Goal: Information Seeking & Learning: Learn about a topic

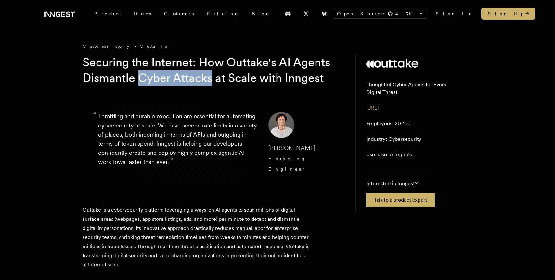
drag, startPoint x: 182, startPoint y: 75, endPoint x: 253, endPoint y: 76, distance: 71.5
click at [253, 76] on h1 "Securing the Internet: How Outtake's AI Agents Dismantle Cyber Attacks at Scale…" at bounding box center [208, 70] width 250 height 31
click at [256, 76] on h1 "Securing the Internet: How Outtake's AI Agents Dismantle Cyber Attacks at Scale…" at bounding box center [208, 70] width 250 height 31
drag, startPoint x: 312, startPoint y: 167, endPoint x: 261, endPoint y: 165, distance: 51.1
click at [261, 165] on blockquote "“ Throttling and durable execution are essential for automating cybersecurity a…" at bounding box center [213, 143] width 260 height 94
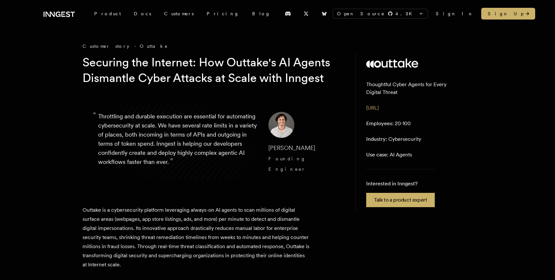
copy span "[PERSON_NAME]"
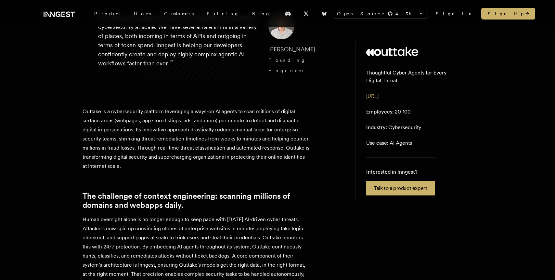
scroll to position [64, 0]
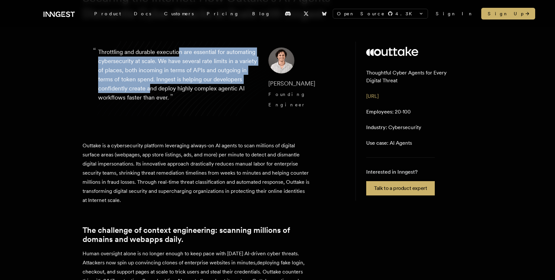
drag, startPoint x: 179, startPoint y: 68, endPoint x: 188, endPoint y: 104, distance: 37.1
click at [189, 104] on p "“ Throttling and durable execution are essential for automating cybersecurity a…" at bounding box center [178, 78] width 160 height 62
click at [188, 104] on p "“ Throttling and durable execution are essential for automating cybersecurity a…" at bounding box center [178, 78] width 160 height 62
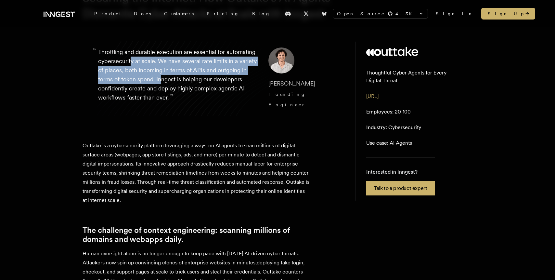
drag, startPoint x: 161, startPoint y: 72, endPoint x: 202, endPoint y: 92, distance: 45.2
click at [202, 92] on p "“ Throttling and durable execution are essential for automating cybersecurity a…" at bounding box center [178, 78] width 160 height 62
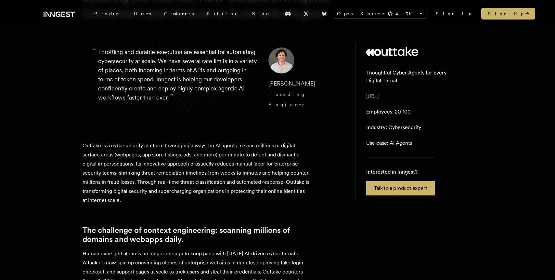
click at [227, 88] on p "“ Throttling and durable execution are essential for automating cybersecurity a…" at bounding box center [178, 78] width 160 height 62
drag, startPoint x: 231, startPoint y: 89, endPoint x: 162, endPoint y: 88, distance: 69.2
click at [162, 88] on p "“ Throttling and durable execution are essential for automating cybersecurity a…" at bounding box center [178, 78] width 160 height 62
drag, startPoint x: 143, startPoint y: 85, endPoint x: 195, endPoint y: 85, distance: 52.3
click at [194, 85] on p "“ Throttling and durable execution are essential for automating cybersecurity a…" at bounding box center [178, 78] width 160 height 62
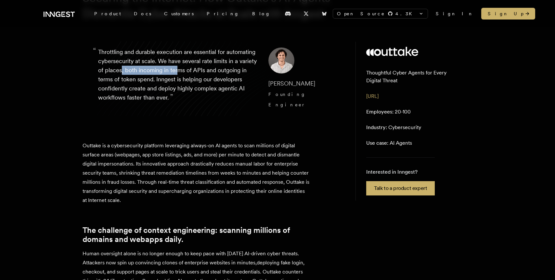
drag, startPoint x: 216, startPoint y: 86, endPoint x: 162, endPoint y: 85, distance: 54.0
click at [162, 85] on p "“ Throttling and durable execution are essential for automating cybersecurity a…" at bounding box center [178, 78] width 160 height 62
drag, startPoint x: 137, startPoint y: 92, endPoint x: 216, endPoint y: 97, distance: 78.8
click at [216, 97] on p "“ Throttling and durable execution are essential for automating cybersecurity a…" at bounding box center [178, 78] width 160 height 62
drag, startPoint x: 227, startPoint y: 97, endPoint x: 151, endPoint y: 97, distance: 75.7
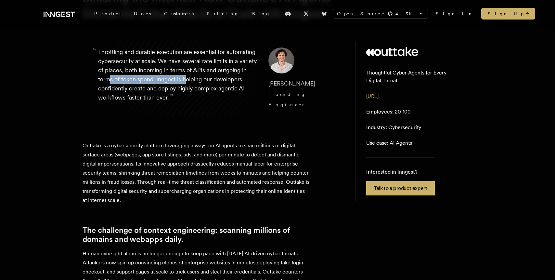
click at [151, 97] on p "“ Throttling and durable execution are essential for automating cybersecurity a…" at bounding box center [178, 78] width 160 height 62
drag, startPoint x: 129, startPoint y: 98, endPoint x: 198, endPoint y: 98, distance: 69.2
click at [198, 98] on p "“ Throttling and durable execution are essential for automating cybersecurity a…" at bounding box center [178, 78] width 160 height 62
drag, startPoint x: 217, startPoint y: 98, endPoint x: 161, endPoint y: 98, distance: 55.9
click at [162, 98] on p "“ Throttling and durable execution are essential for automating cybersecurity a…" at bounding box center [178, 78] width 160 height 62
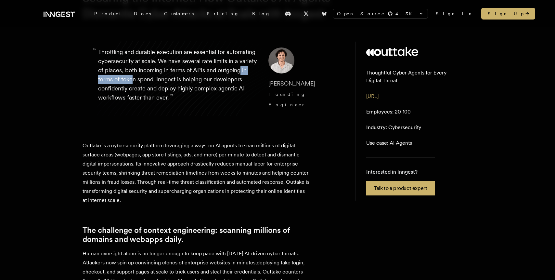
drag, startPoint x: 131, startPoint y: 94, endPoint x: 179, endPoint y: 96, distance: 47.8
click at [178, 96] on p "“ Throttling and durable execution are essential for automating cybersecurity a…" at bounding box center [178, 78] width 160 height 62
drag, startPoint x: 188, startPoint y: 105, endPoint x: 134, endPoint y: 105, distance: 54.3
click at [135, 105] on p "“ Throttling and durable execution are essential for automating cybersecurity a…" at bounding box center [178, 78] width 160 height 62
drag, startPoint x: 124, startPoint y: 110, endPoint x: 189, endPoint y: 111, distance: 65.0
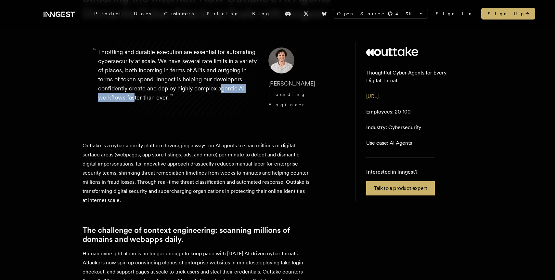
click at [189, 110] on p "“ Throttling and durable execution are essential for automating cybersecurity a…" at bounding box center [178, 78] width 160 height 62
drag, startPoint x: 205, startPoint y: 112, endPoint x: 139, endPoint y: 112, distance: 66.6
click at [139, 110] on p "“ Throttling and durable execution are essential for automating cybersecurity a…" at bounding box center [178, 78] width 160 height 62
drag, startPoint x: 128, startPoint y: 113, endPoint x: 210, endPoint y: 113, distance: 81.9
click at [210, 110] on p "“ Throttling and durable execution are essential for automating cybersecurity a…" at bounding box center [178, 78] width 160 height 62
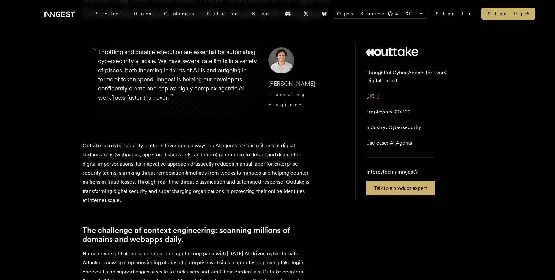
click at [215, 110] on p "“ Throttling and durable execution are essential for automating cybersecurity a…" at bounding box center [178, 78] width 160 height 62
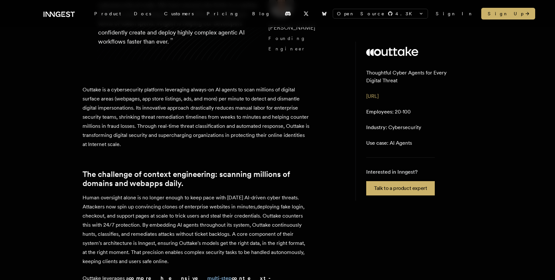
scroll to position [124, 0]
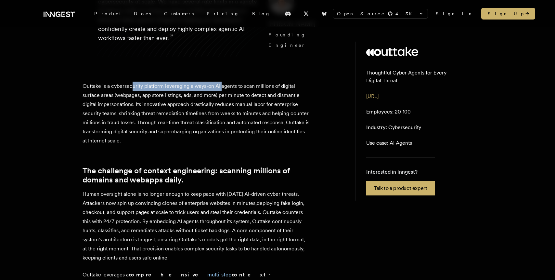
drag, startPoint x: 132, startPoint y: 95, endPoint x: 227, endPoint y: 95, distance: 94.3
click at [222, 95] on p "Outtake is a cybersecurity platform leveraging always-on AI agents to scan mill…" at bounding box center [197, 114] width 228 height 64
click at [232, 96] on p "Outtake is a cybersecurity platform leveraging always-on AI agents to scan mill…" at bounding box center [197, 114] width 228 height 64
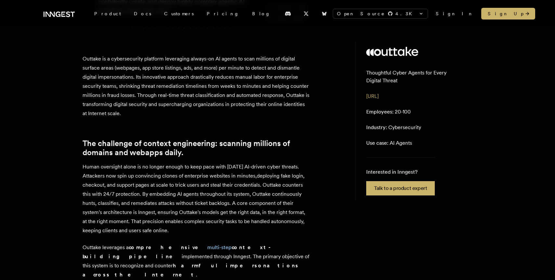
scroll to position [161, 0]
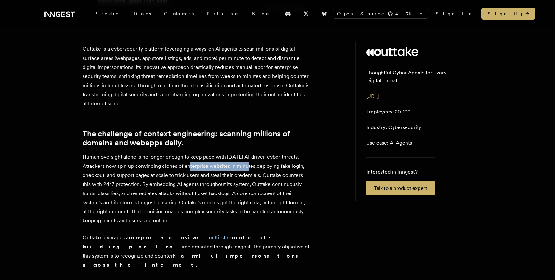
drag, startPoint x: 245, startPoint y: 170, endPoint x: 187, endPoint y: 170, distance: 57.5
click at [187, 170] on p "Human oversight alone is no longer enough to keep pace with [DATE] AI-driven cy…" at bounding box center [197, 188] width 228 height 73
click at [192, 179] on p "Human oversight alone is no longer enough to keep pace with [DATE] AI-driven cy…" at bounding box center [197, 188] width 228 height 73
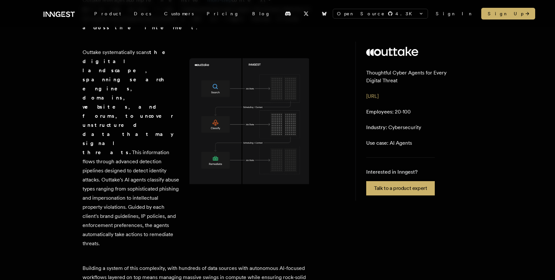
scroll to position [399, 0]
drag, startPoint x: 146, startPoint y: 61, endPoint x: 135, endPoint y: 61, distance: 11.4
click at [135, 61] on p "Outtake systematically scans the digital landscape, spanning search engines, do…" at bounding box center [131, 147] width 97 height 200
click at [127, 61] on p "Outtake systematically scans the digital landscape, spanning search engines, do…" at bounding box center [131, 147] width 97 height 200
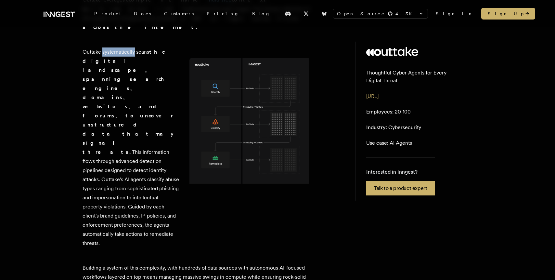
click at [127, 61] on p "Outtake systematically scans the digital landscape, spanning search engines, do…" at bounding box center [131, 147] width 97 height 200
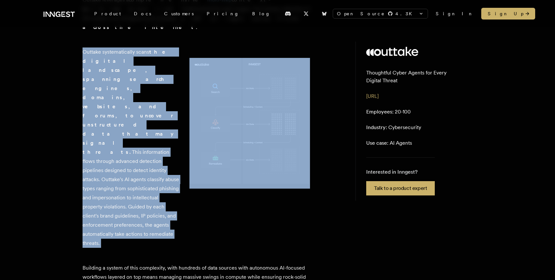
click at [127, 61] on p "Outtake systematically scans the digital landscape, spanning search engines, do…" at bounding box center [131, 147] width 97 height 200
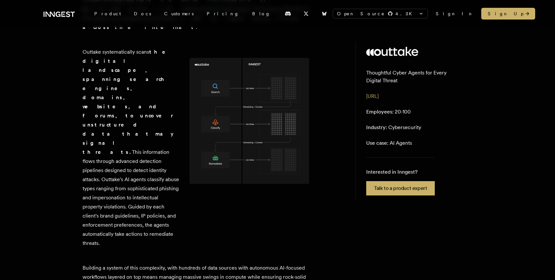
click at [136, 64] on p "Outtake systematically scans the digital landscape, spanning search engines, do…" at bounding box center [131, 147] width 97 height 200
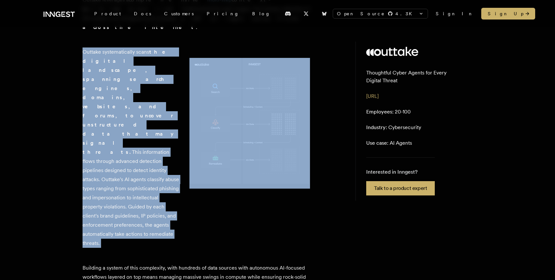
click at [136, 64] on p "Outtake systematically scans the digital landscape, spanning search engines, do…" at bounding box center [131, 147] width 97 height 200
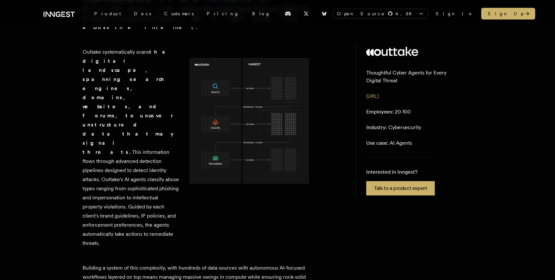
click at [137, 86] on strong "the digital landscape, spanning search engines, domains, websites, and forums, …" at bounding box center [129, 102] width 92 height 106
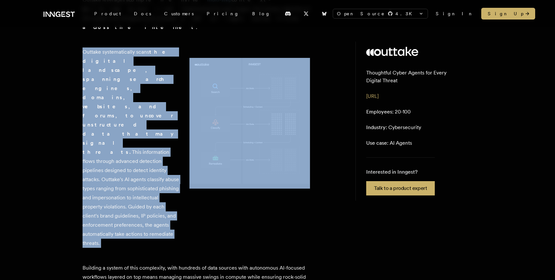
click at [137, 86] on strong "the digital landscape, spanning search engines, domains, websites, and forums, …" at bounding box center [129, 102] width 92 height 106
click at [137, 87] on strong "the digital landscape, spanning search engines, domains, websites, and forums, …" at bounding box center [129, 102] width 92 height 106
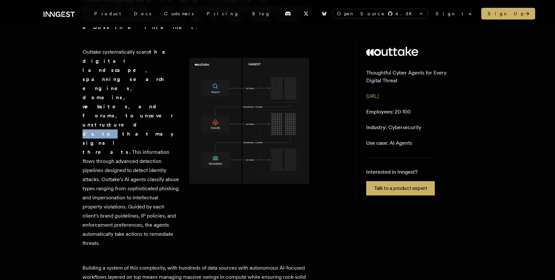
click at [137, 87] on strong "the digital landscape, spanning search engines, domains, websites, and forums, …" at bounding box center [129, 102] width 92 height 106
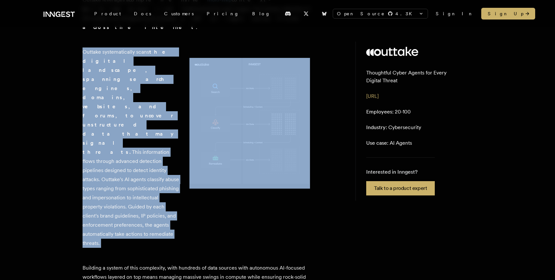
click at [137, 87] on strong "the digital landscape, spanning search engines, domains, websites, and forums, …" at bounding box center [129, 102] width 92 height 106
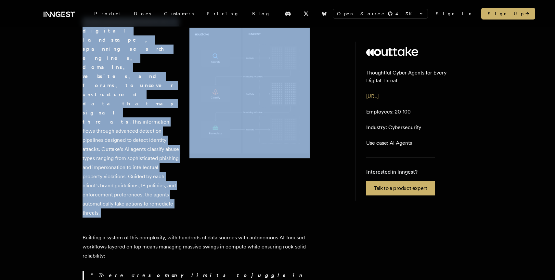
scroll to position [430, 0]
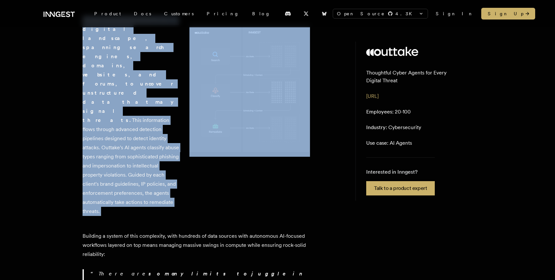
click at [120, 98] on p "Outtake systematically scans the digital landscape, spanning search engines, do…" at bounding box center [131, 116] width 97 height 200
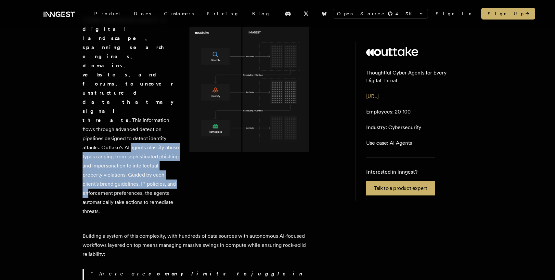
drag, startPoint x: 110, startPoint y: 94, endPoint x: 146, endPoint y: 130, distance: 51.3
click at [147, 130] on p "Outtake systematically scans the digital landscape, spanning search engines, do…" at bounding box center [131, 116] width 97 height 200
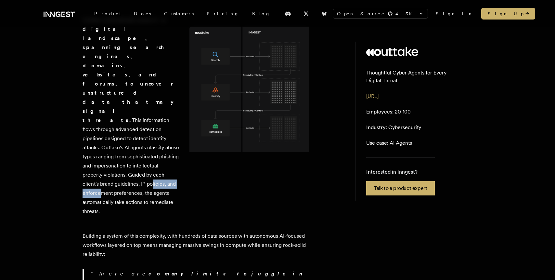
drag, startPoint x: 161, startPoint y: 134, endPoint x: 115, endPoint y: 135, distance: 45.2
click at [116, 135] on p "Outtake systematically scans the digital landscape, spanning search engines, do…" at bounding box center [131, 116] width 97 height 200
drag, startPoint x: 101, startPoint y: 144, endPoint x: 136, endPoint y: 147, distance: 34.5
click at [136, 147] on p "Outtake systematically scans the digital landscape, spanning search engines, do…" at bounding box center [131, 116] width 97 height 200
drag, startPoint x: 154, startPoint y: 143, endPoint x: 106, endPoint y: 143, distance: 48.1
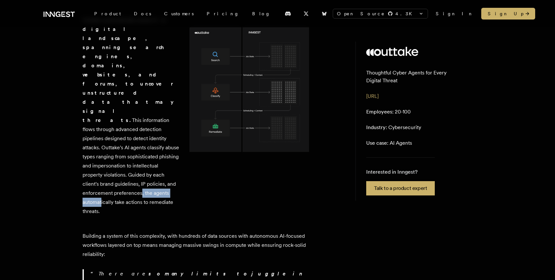
click at [106, 143] on p "Outtake systematically scans the digital landscape, spanning search engines, do…" at bounding box center [131, 116] width 97 height 200
drag, startPoint x: 99, startPoint y: 141, endPoint x: 155, endPoint y: 141, distance: 56.6
click at [155, 141] on p "Outtake systematically scans the digital landscape, spanning search engines, do…" at bounding box center [131, 116] width 97 height 200
drag, startPoint x: 165, startPoint y: 140, endPoint x: 114, endPoint y: 140, distance: 51.0
click at [114, 140] on p "Outtake systematically scans the digital landscape, spanning search engines, do…" at bounding box center [131, 116] width 97 height 200
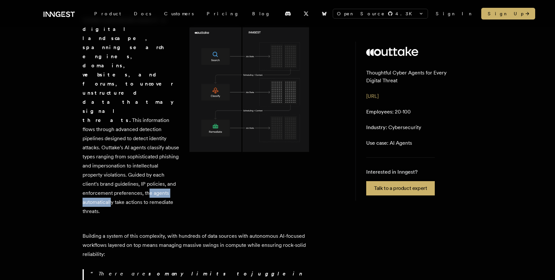
click at [114, 140] on p "Outtake systematically scans the digital landscape, spanning search engines, do…" at bounding box center [131, 116] width 97 height 200
drag, startPoint x: 98, startPoint y: 147, endPoint x: 150, endPoint y: 150, distance: 52.1
click at [150, 150] on p "Outtake systematically scans the digital landscape, spanning search engines, do…" at bounding box center [131, 116] width 97 height 200
drag, startPoint x: 156, startPoint y: 150, endPoint x: 107, endPoint y: 150, distance: 49.1
click at [107, 150] on p "Outtake systematically scans the digital landscape, spanning search engines, do…" at bounding box center [131, 116] width 97 height 200
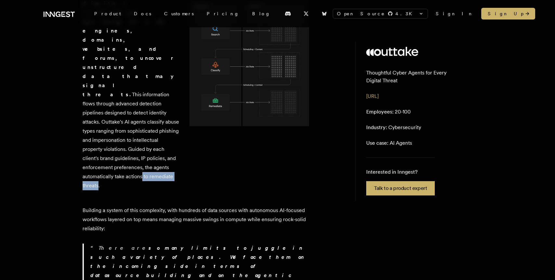
scroll to position [468, 0]
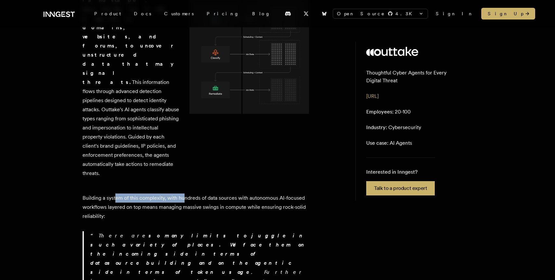
drag, startPoint x: 115, startPoint y: 144, endPoint x: 190, endPoint y: 145, distance: 74.8
click at [190, 193] on p "Building a system of this complexity, with hundreds of data sources with autono…" at bounding box center [197, 206] width 228 height 27
drag, startPoint x: 220, startPoint y: 143, endPoint x: 159, endPoint y: 143, distance: 60.8
click at [160, 193] on p "Building a system of this complexity, with hundreds of data sources with autono…" at bounding box center [197, 206] width 228 height 27
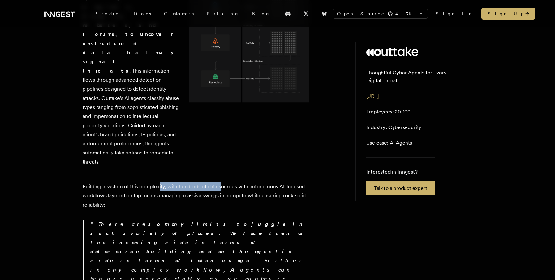
scroll to position [481, 0]
drag, startPoint x: 153, startPoint y: 142, endPoint x: 240, endPoint y: 142, distance: 86.8
click at [239, 181] on p "Building a system of this complexity, with hundreds of data sources with autono…" at bounding box center [197, 194] width 228 height 27
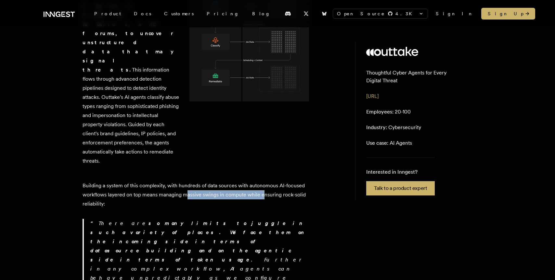
drag, startPoint x: 255, startPoint y: 142, endPoint x: 184, endPoint y: 142, distance: 70.9
click at [185, 181] on p "Building a system of this complexity, with hundreds of data sources with autono…" at bounding box center [197, 194] width 228 height 27
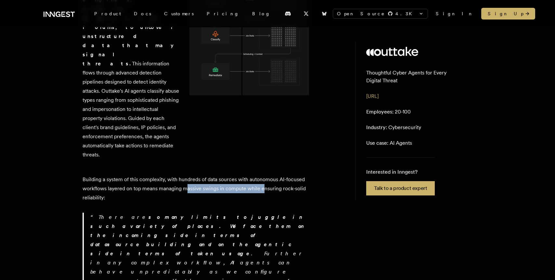
scroll to position [489, 0]
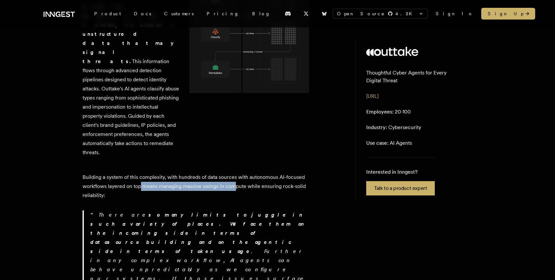
drag, startPoint x: 141, startPoint y: 134, endPoint x: 235, endPoint y: 134, distance: 94.6
click at [235, 173] on p "Building a system of this complexity, with hundreds of data sources with autono…" at bounding box center [197, 186] width 228 height 27
drag, startPoint x: 261, startPoint y: 135, endPoint x: 162, endPoint y: 132, distance: 99.8
click at [164, 173] on p "Building a system of this complexity, with hundreds of data sources with autono…" at bounding box center [197, 186] width 228 height 27
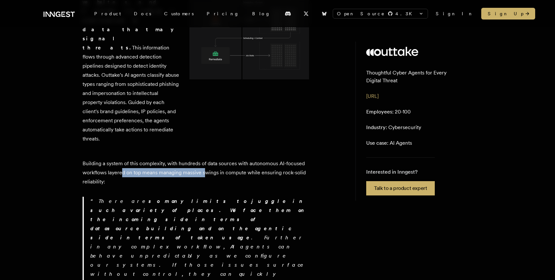
drag, startPoint x: 123, startPoint y: 122, endPoint x: 207, endPoint y: 117, distance: 84.6
click at [207, 159] on p "Building a system of this complexity, with hundreds of data sources with autono…" at bounding box center [197, 172] width 228 height 27
drag, startPoint x: 252, startPoint y: 116, endPoint x: 145, endPoint y: 116, distance: 106.6
click at [145, 159] on p "Building a system of this complexity, with hundreds of data sources with autono…" at bounding box center [197, 172] width 228 height 27
drag, startPoint x: 117, startPoint y: 120, endPoint x: 189, endPoint y: 123, distance: 72.6
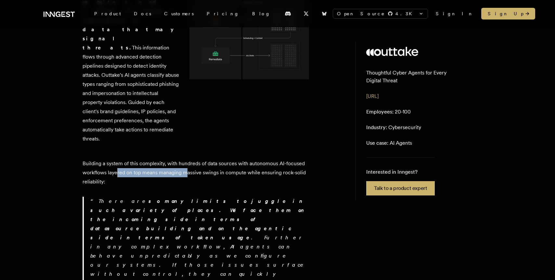
click at [187, 159] on p "Building a system of this complexity, with hundreds of data sources with autono…" at bounding box center [197, 172] width 228 height 27
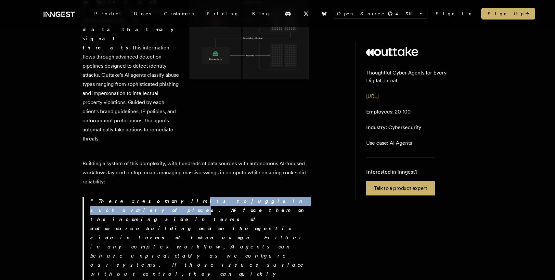
drag, startPoint x: 142, startPoint y: 145, endPoint x: 232, endPoint y: 148, distance: 90.1
click at [232, 197] on p "There are so many limits to juggle in such a variety of places. We face them on…" at bounding box center [200, 274] width 220 height 155
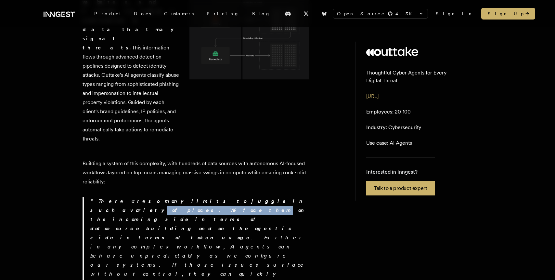
drag, startPoint x: 267, startPoint y: 149, endPoint x: 204, endPoint y: 150, distance: 62.7
click at [205, 198] on strong "so many limits to juggle in such a variety of places. We face them on the incom…" at bounding box center [198, 219] width 217 height 43
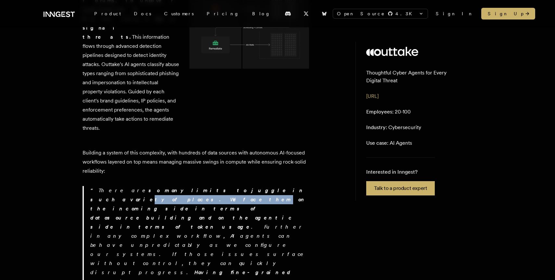
scroll to position [520, 0]
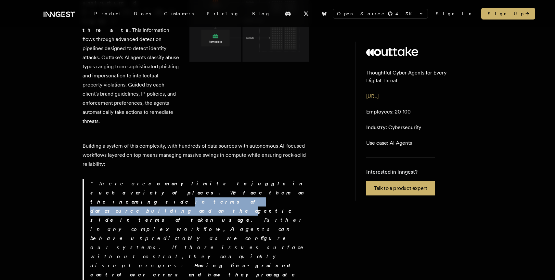
drag, startPoint x: 124, startPoint y: 139, endPoint x: 239, endPoint y: 139, distance: 115.4
click at [237, 180] on strong "so many limits to juggle in such a variety of places. We face them on the incom…" at bounding box center [198, 201] width 217 height 43
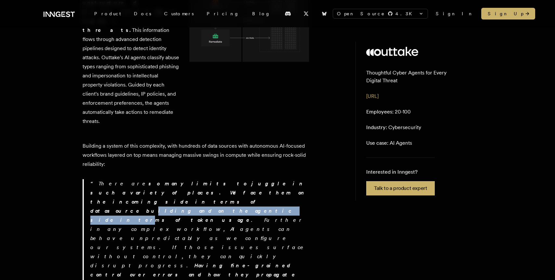
drag, startPoint x: 263, startPoint y: 141, endPoint x: 184, endPoint y: 141, distance: 78.7
click at [184, 180] on strong "so many limits to juggle in such a variety of places. We face them on the incom…" at bounding box center [198, 201] width 217 height 43
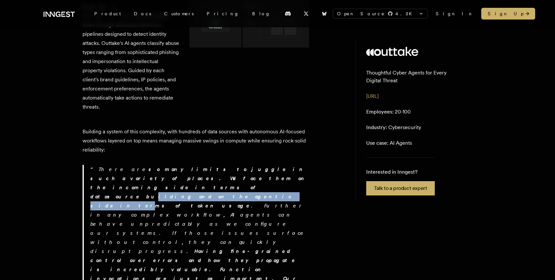
scroll to position [536, 0]
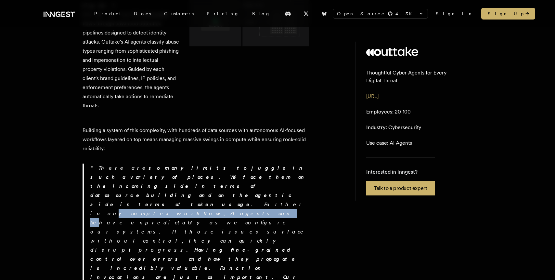
drag, startPoint x: 144, startPoint y: 133, endPoint x: 226, endPoint y: 133, distance: 82.6
click at [225, 163] on p "There are so many limits to juggle in such a variety of places. We face them on…" at bounding box center [200, 240] width 220 height 155
drag, startPoint x: 247, startPoint y: 134, endPoint x: 168, endPoint y: 133, distance: 79.3
click at [168, 163] on p "There are so many limits to juggle in such a variety of places. We face them on…" at bounding box center [200, 240] width 220 height 155
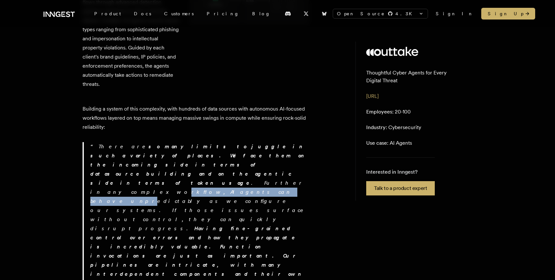
scroll to position [559, 0]
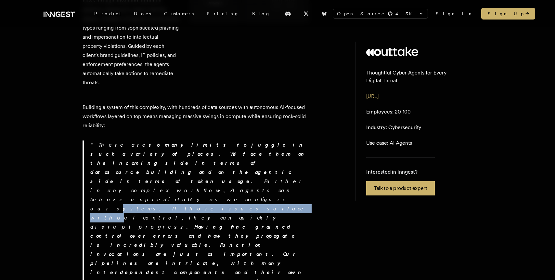
drag, startPoint x: 124, startPoint y: 120, endPoint x: 216, endPoint y: 120, distance: 91.7
click at [216, 140] on p "There are so many limits to juggle in such a variety of places. We face them on…" at bounding box center [200, 217] width 220 height 155
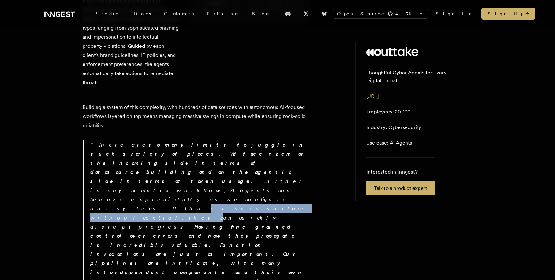
drag, startPoint x: 246, startPoint y: 121, endPoint x: 155, endPoint y: 121, distance: 90.7
click at [155, 140] on p "There are so many limits to juggle in such a variety of places. We face them on…" at bounding box center [200, 217] width 220 height 155
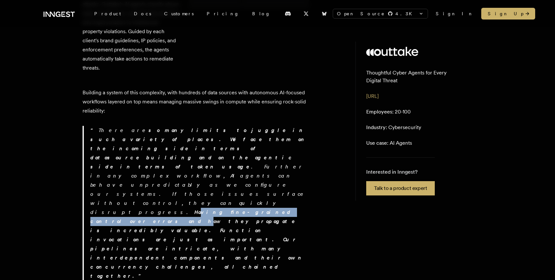
drag, startPoint x: 121, startPoint y: 116, endPoint x: 232, endPoint y: 116, distance: 111.8
click at [230, 209] on strong "Having fine-grained control over errors and how they propagate is incredibly va…" at bounding box center [197, 244] width 214 height 70
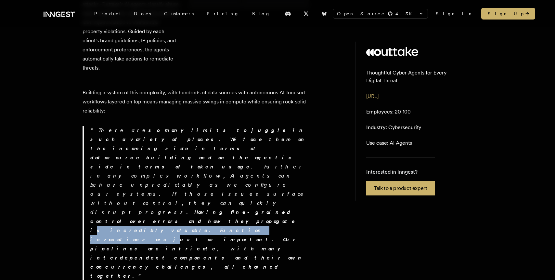
drag, startPoint x: 266, startPoint y: 117, endPoint x: 175, endPoint y: 120, distance: 91.0
click at [175, 126] on p "There are so many limits to juggle in such a variety of places. We face them on…" at bounding box center [200, 203] width 220 height 155
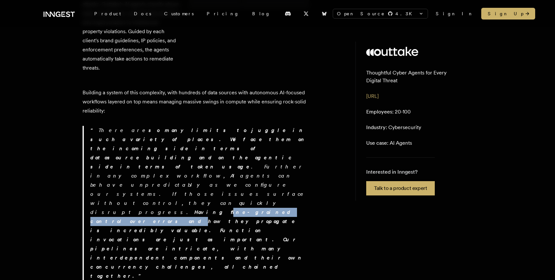
drag, startPoint x: 133, startPoint y: 113, endPoint x: 221, endPoint y: 116, distance: 88.5
click at [220, 209] on strong "Having fine-grained control over errors and how they propagate is incredibly va…" at bounding box center [197, 244] width 214 height 70
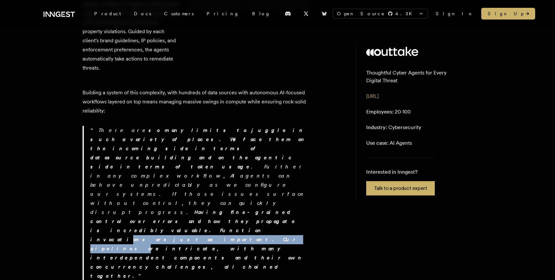
drag, startPoint x: 250, startPoint y: 124, endPoint x: 151, endPoint y: 125, distance: 98.5
click at [153, 209] on strong "Having fine-grained control over errors and how they propagate is incredibly va…" at bounding box center [197, 244] width 214 height 70
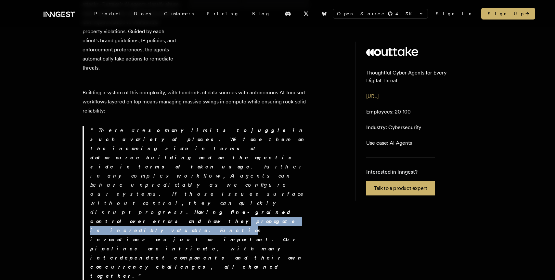
drag, startPoint x: 179, startPoint y: 117, endPoint x: 248, endPoint y: 117, distance: 68.9
click at [248, 126] on p "There are so many limits to juggle in such a variety of places. We face them on…" at bounding box center [200, 203] width 220 height 155
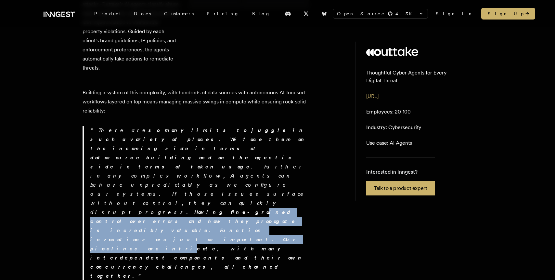
drag
click at [148, 126] on p "There are so many limits to juggle in such a variety of places. We face them on…" at bounding box center [200, 203] width 220 height 155
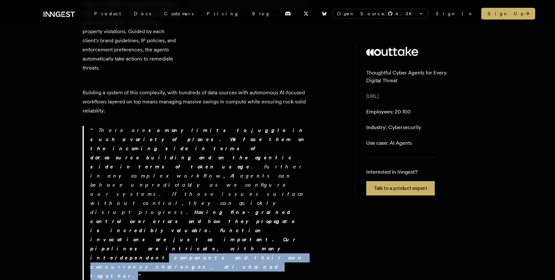
click at [253, 209] on strong "Having fine-grained control over errors and how they propagate is incredibly va…" at bounding box center [197, 244] width 214 height 70
click at [147, 209] on strong "Having fine-grained control over errors and how they propagate is incredibly va…" at bounding box center [197, 244] width 214 height 70
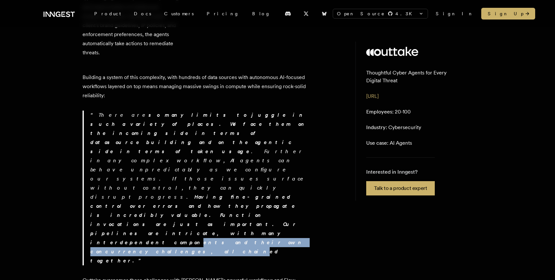
scroll to position [595, 0]
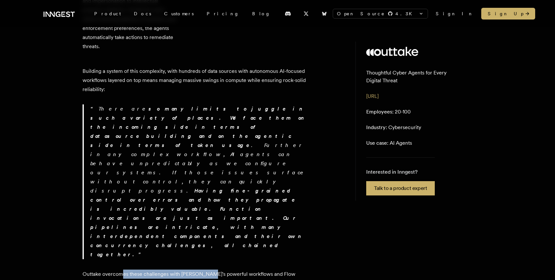
click at [205, 269] on p "Outtake overcomes these challenges with [PERSON_NAME]'s powerful workflows and …" at bounding box center [197, 278] width 228 height 18
click at [126, 269] on p "Outtake overcomes these challenges with [PERSON_NAME]'s powerful workflows and …" at bounding box center [197, 278] width 228 height 18
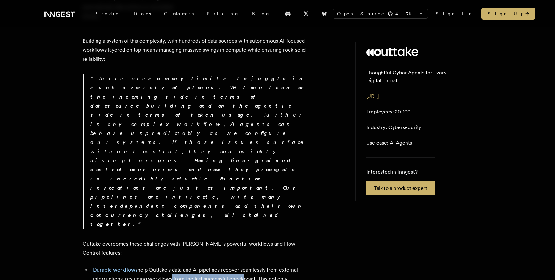
scroll to position [627, 0]
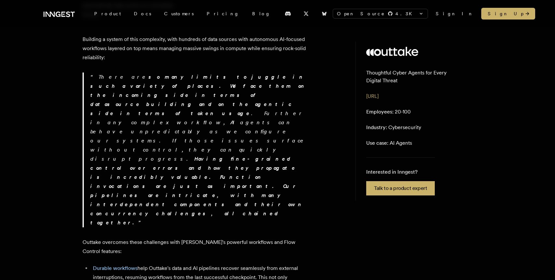
click at [185, 264] on li "Durable workflows help Outtake's data and AI pipelines recover seamlessly from …" at bounding box center [200, 277] width 219 height 27
click at [166, 264] on li "Durable workflows help Outtake's data and AI pipelines recover seamlessly from …" at bounding box center [200, 277] width 219 height 27
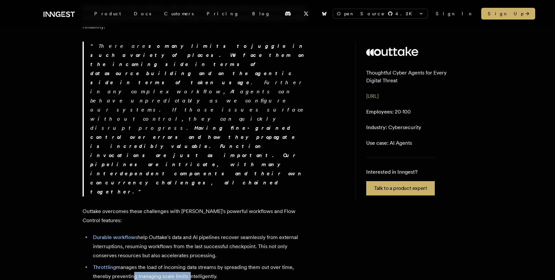
scroll to position [659, 0]
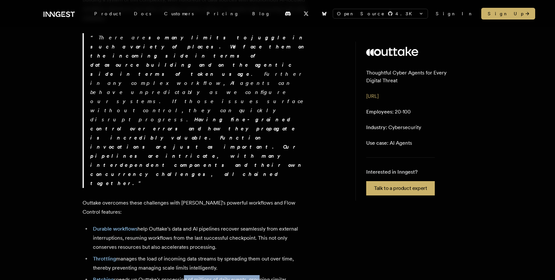
scroll to position [671, 0]
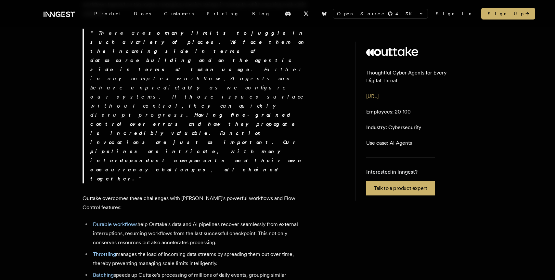
click at [187, 270] on li "Batching speeds up Outtake's processing of millions of daily events, grouping s…" at bounding box center [200, 279] width 219 height 18
click at [140, 270] on li "Batching speeds up Outtake's processing of millions of daily events, grouping s…" at bounding box center [200, 279] width 219 height 18
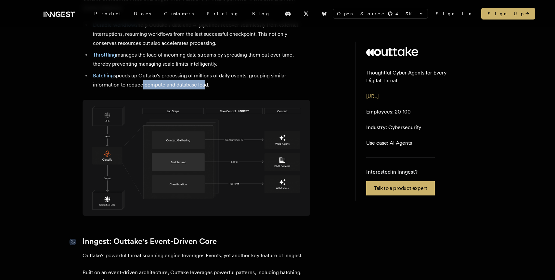
scroll to position [879, 0]
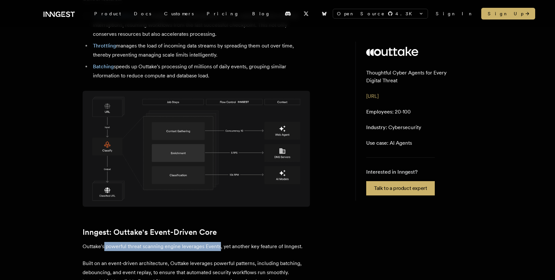
click at [248, 242] on p "Outtake's powerful threat scanning engine leverages Events, yet another key fea…" at bounding box center [197, 246] width 228 height 9
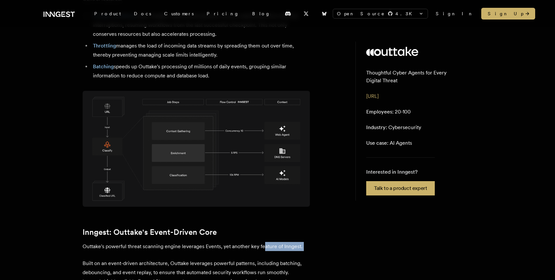
click at [155, 106] on div "Outtake is a cybersecurity platform leveraging always-on AI agents to scan mill…" at bounding box center [197, 92] width 228 height 1533
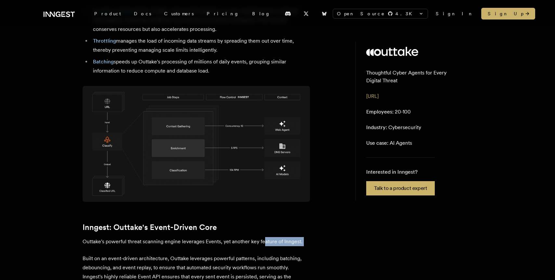
scroll to position [885, 0]
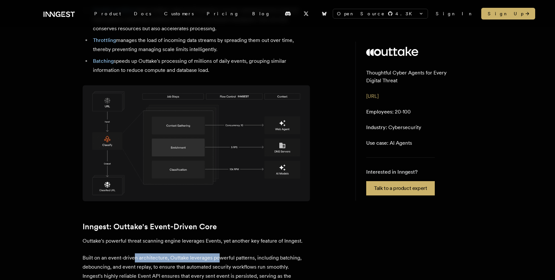
click at [217, 253] on p "Built on an event-driven architecture, Outtake leverages powerful patterns, inc…" at bounding box center [197, 271] width 228 height 36
click at [171, 253] on p "Built on an event-driven architecture, Outtake leverages powerful patterns, inc…" at bounding box center [197, 271] width 228 height 36
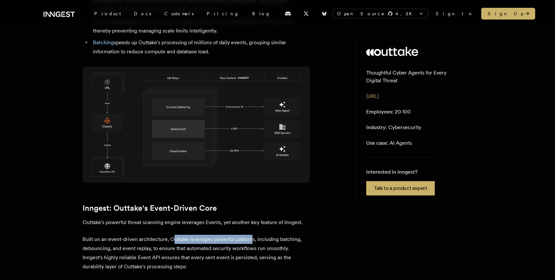
scroll to position [904, 0]
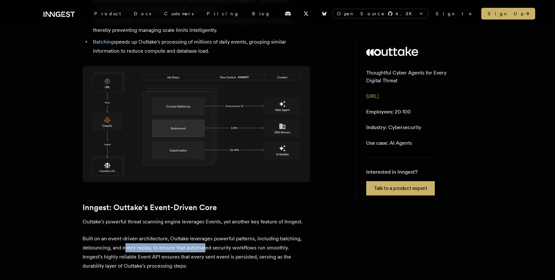
click at [206, 234] on p "Built on an event-driven architecture, Outtake leverages powerful patterns, inc…" at bounding box center [197, 252] width 228 height 36
click at [144, 234] on p "Built on an event-driven architecture, Outtake leverages powerful patterns, inc…" at bounding box center [197, 252] width 228 height 36
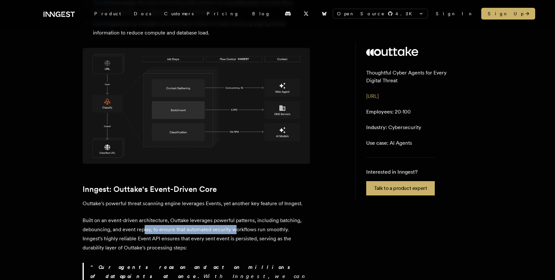
scroll to position [924, 0]
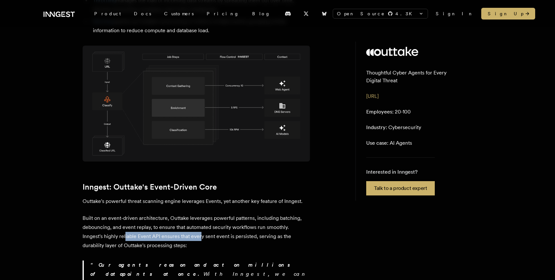
click at [210, 214] on p "Built on an event-driven architecture, Outtake leverages powerful patterns, inc…" at bounding box center [197, 232] width 228 height 36
click at [162, 214] on p "Built on an event-driven architecture, Outtake leverages powerful patterns, inc…" at bounding box center [197, 232] width 228 height 36
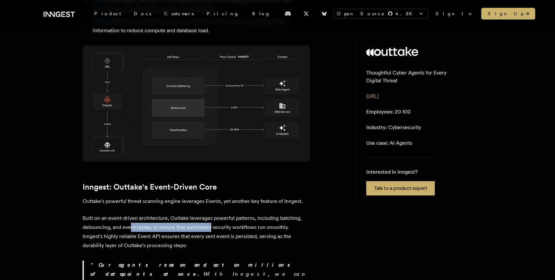
click at [212, 214] on p "Built on an event-driven architecture, Outtake leverages powerful patterns, inc…" at bounding box center [197, 232] width 228 height 36
click at [158, 214] on p "Built on an event-driven architecture, Outtake leverages powerful patterns, inc…" at bounding box center [197, 232] width 228 height 36
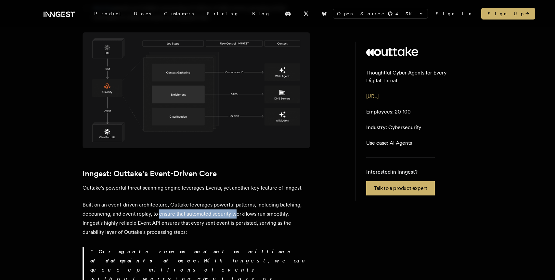
scroll to position [940, 0]
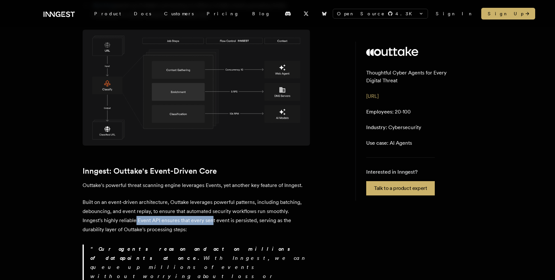
click at [214, 198] on p "Built on an event-driven architecture, Outtake leverages powerful patterns, inc…" at bounding box center [197, 216] width 228 height 36
click at [228, 198] on p "Built on an event-driven architecture, Outtake leverages powerful patterns, inc…" at bounding box center [197, 216] width 228 height 36
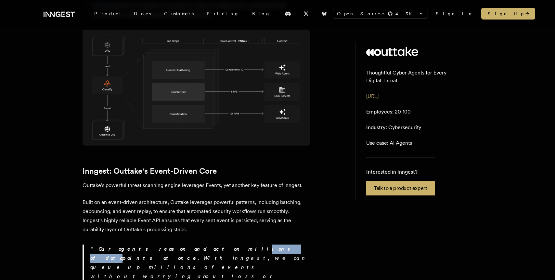
click at [170, 246] on strong "Our agents reason and act on millions of datapoints at once." at bounding box center [193, 253] width 206 height 15
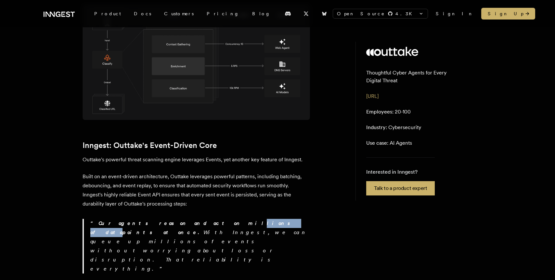
scroll to position [970, 0]
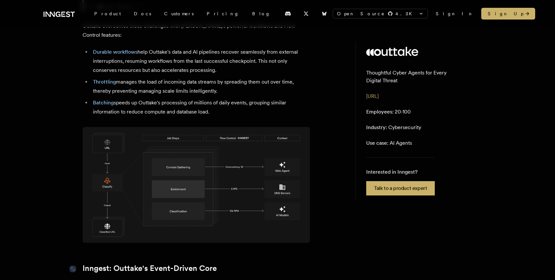
click at [95, 264] on link "Inngest: Outtake's Event-Driven Core" at bounding box center [150, 268] width 134 height 9
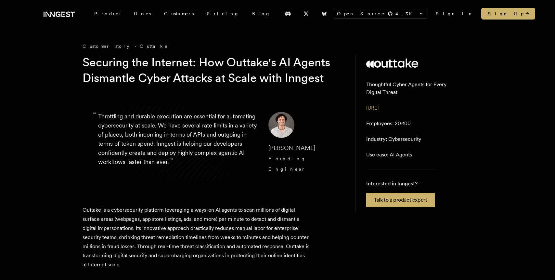
click at [62, 15] on icon at bounding box center [63, 14] width 4 height 5
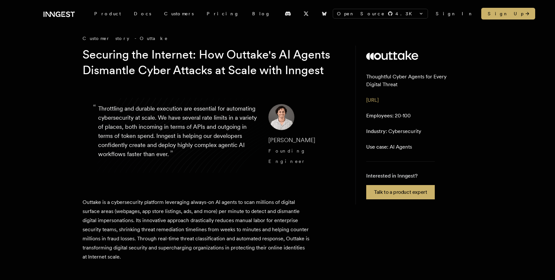
scroll to position [12, 0]
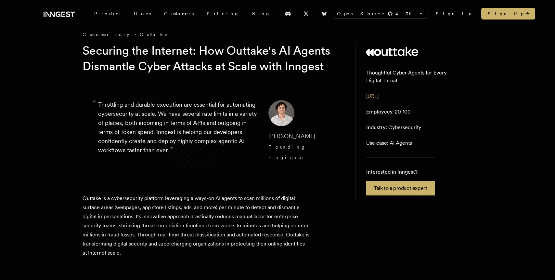
click at [283, 139] on span "[PERSON_NAME]" at bounding box center [291, 136] width 47 height 7
copy span "[PERSON_NAME]"
